Goal: Find specific page/section: Find specific page/section

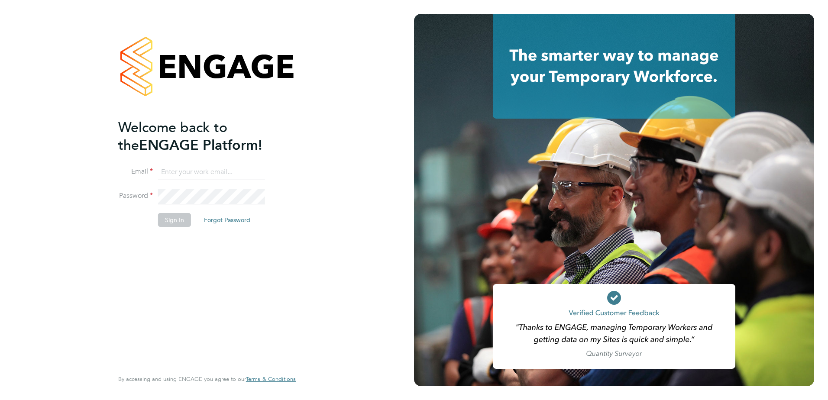
type input "[EMAIL_ADDRESS][DOMAIN_NAME]"
click at [180, 216] on button "Sign In" at bounding box center [174, 220] width 33 height 14
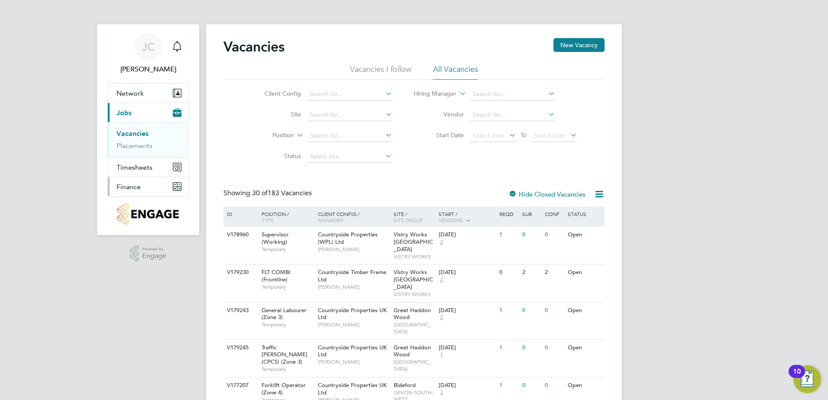
click at [136, 185] on span "Finance" at bounding box center [129, 187] width 24 height 8
click at [140, 173] on link "Invoices & Credit Notes" at bounding box center [144, 177] width 54 height 17
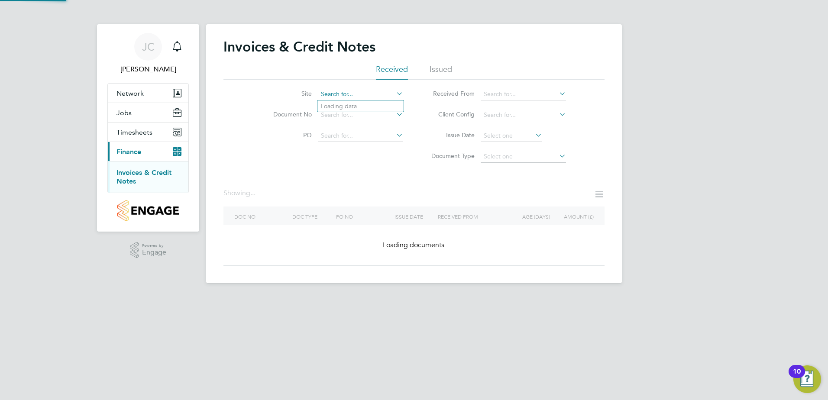
click at [332, 97] on input at bounding box center [360, 94] width 85 height 12
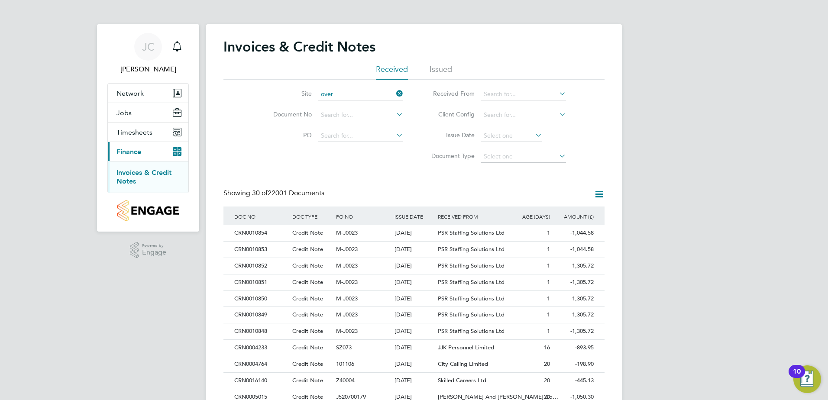
click at [360, 154] on li "Over stone Leys" at bounding box center [470, 160] width 304 height 12
type input "Overstone Leys"
click at [395, 94] on icon at bounding box center [395, 94] width 0 height 12
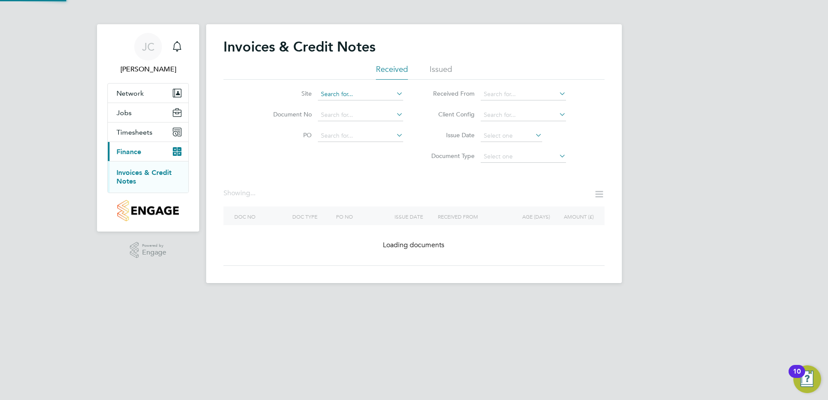
click at [384, 91] on input at bounding box center [360, 94] width 85 height 12
click at [365, 102] on li "Bucking ham (Osier Way)" at bounding box center [373, 107] width 110 height 12
type input "Buckingham ([PERSON_NAME] Way)"
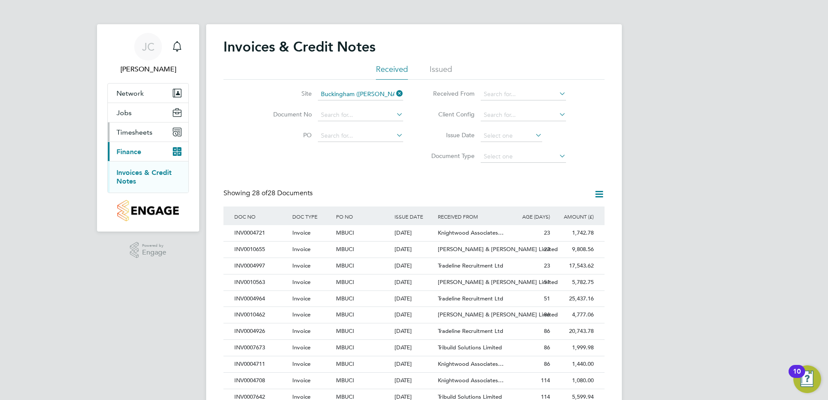
click at [149, 132] on span "Timesheets" at bounding box center [135, 132] width 36 height 8
click at [145, 134] on span "Timesheets" at bounding box center [135, 132] width 36 height 8
click at [141, 152] on link "Timesheets" at bounding box center [135, 153] width 36 height 8
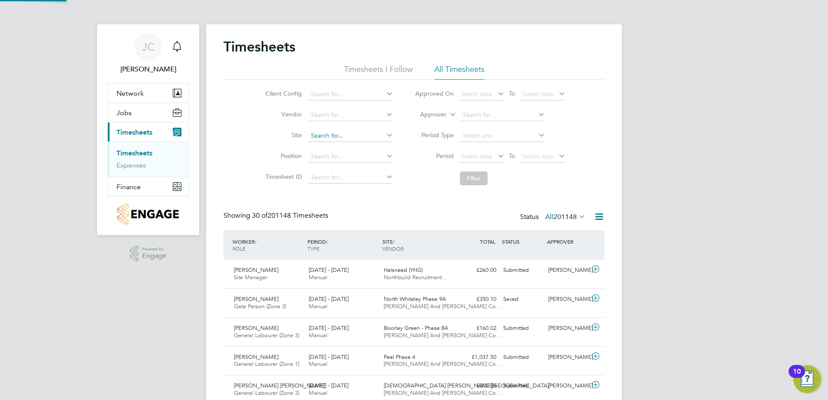
click at [350, 135] on input at bounding box center [350, 136] width 85 height 12
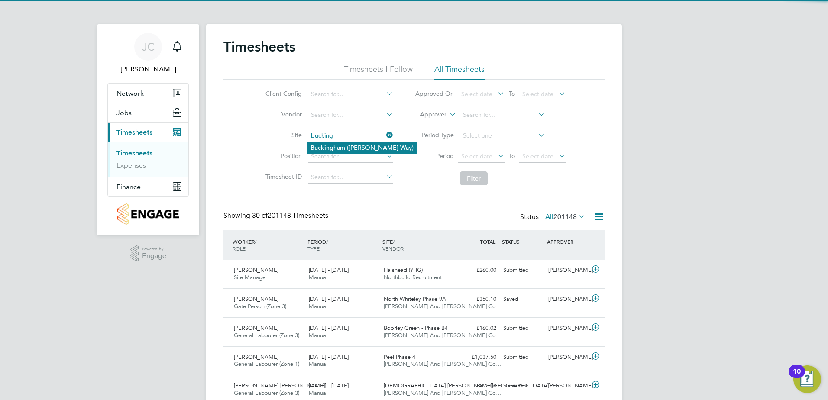
click at [322, 142] on li "Bucking ham (Osier Way)" at bounding box center [362, 148] width 110 height 12
type input "Buckingham ([PERSON_NAME] Way)"
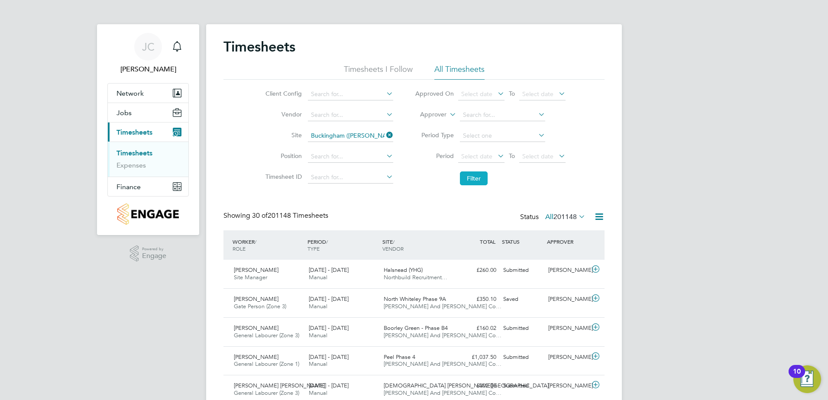
click at [474, 176] on button "Filter" at bounding box center [474, 179] width 28 height 14
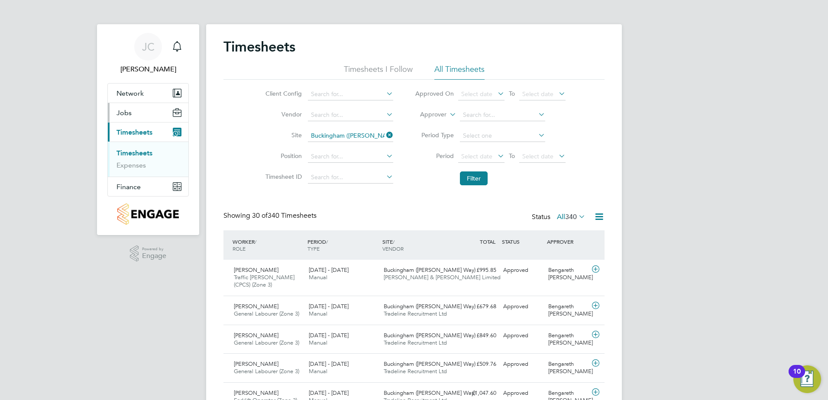
click at [135, 117] on button "Jobs" at bounding box center [148, 112] width 81 height 19
click at [141, 149] on link "Placements" at bounding box center [135, 146] width 36 height 8
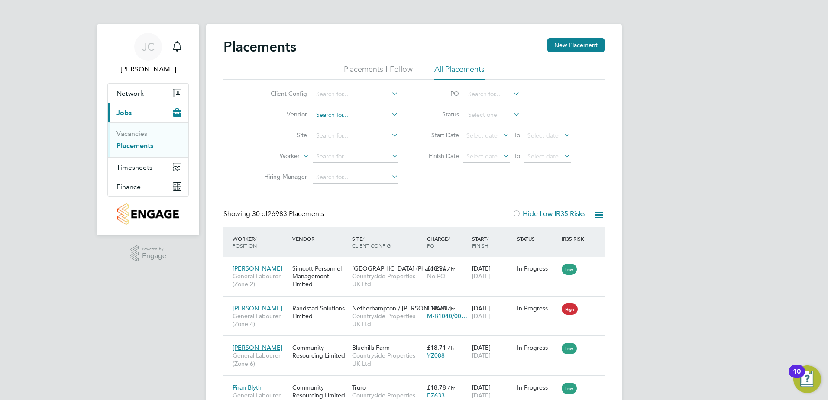
click at [334, 118] on input at bounding box center [355, 115] width 85 height 12
click at [332, 91] on input at bounding box center [355, 94] width 85 height 12
type input "Beam Park (Partnership)"
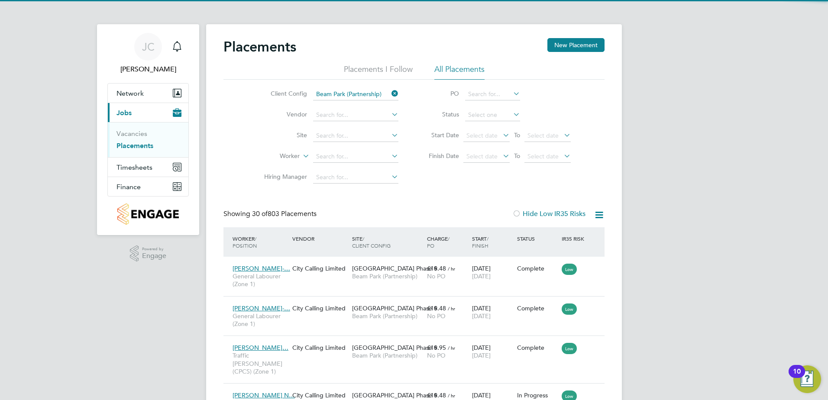
click at [390, 91] on icon at bounding box center [390, 94] width 0 height 12
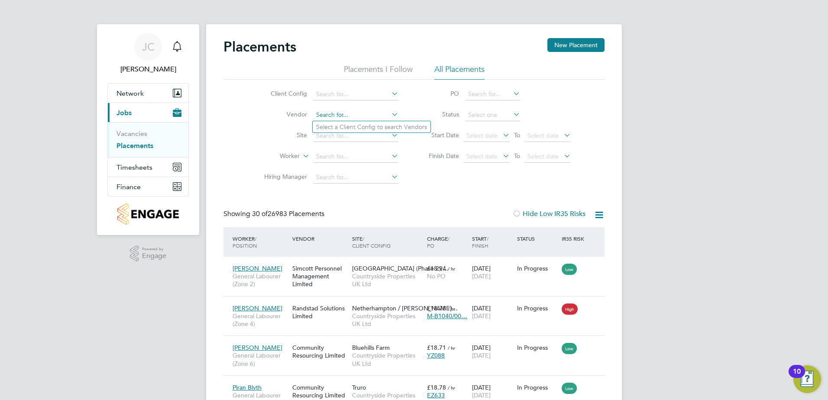
click at [356, 114] on input at bounding box center [355, 115] width 85 height 12
click at [389, 113] on input "U & P" at bounding box center [355, 115] width 85 height 12
type input "U & P"
click at [390, 113] on icon at bounding box center [390, 114] width 0 height 12
click at [359, 134] on input at bounding box center [355, 136] width 85 height 12
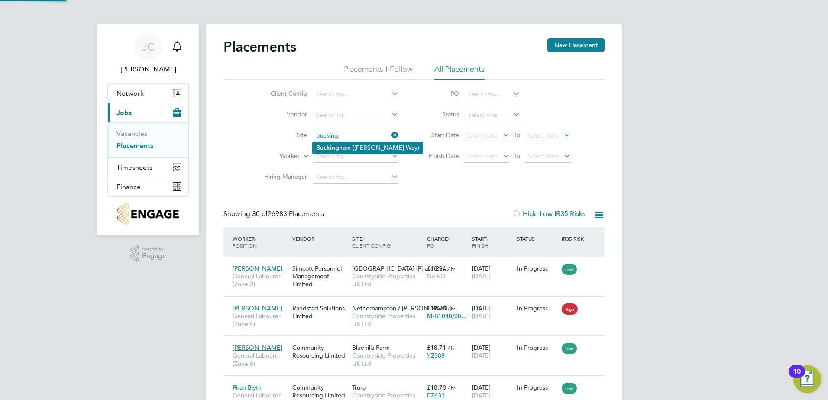
click at [347, 145] on li "Bucking ham (Osier Way)" at bounding box center [368, 148] width 110 height 12
type input "Buckingham ([PERSON_NAME] Way)"
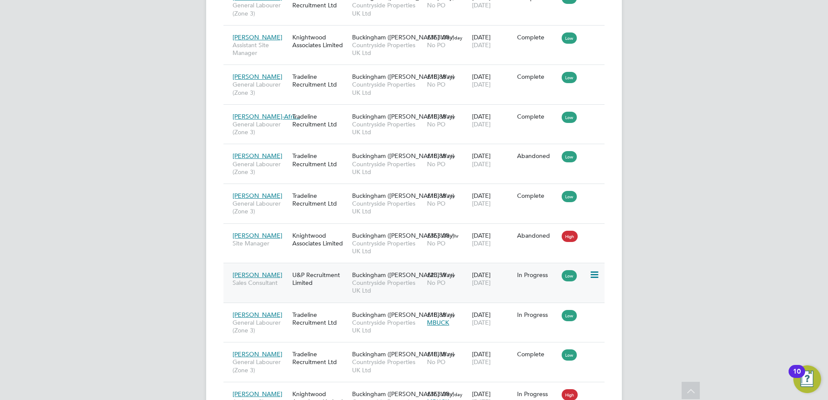
click at [399, 279] on span "Countryside Properties UK Ltd" at bounding box center [387, 287] width 71 height 16
